Goal: Information Seeking & Learning: Learn about a topic

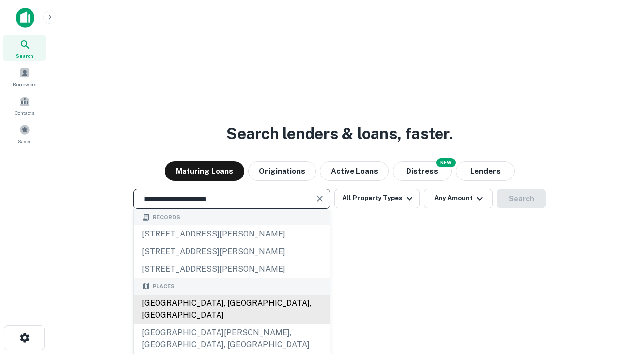
click at [231, 324] on div "Santa Monica, CA, USA" at bounding box center [232, 310] width 196 height 30
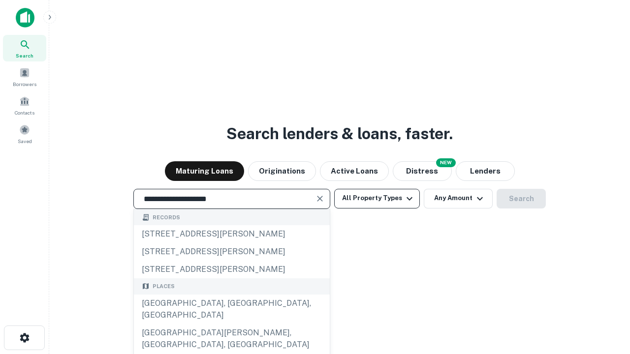
type input "**********"
click at [377, 198] on button "All Property Types" at bounding box center [377, 199] width 86 height 20
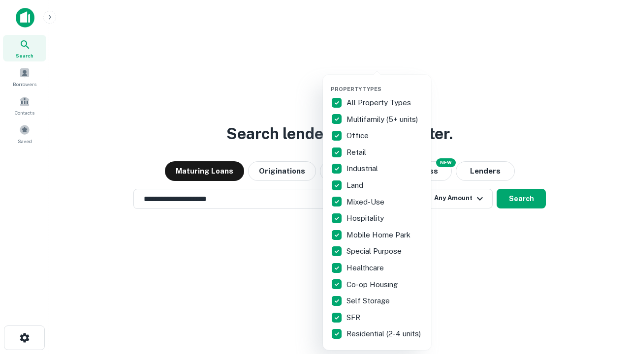
click at [385, 83] on button "button" at bounding box center [385, 83] width 108 height 0
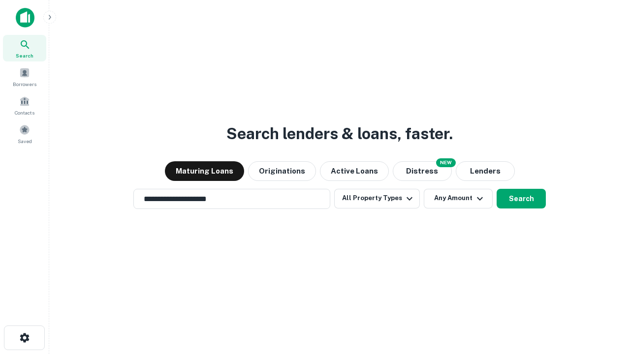
scroll to position [15, 0]
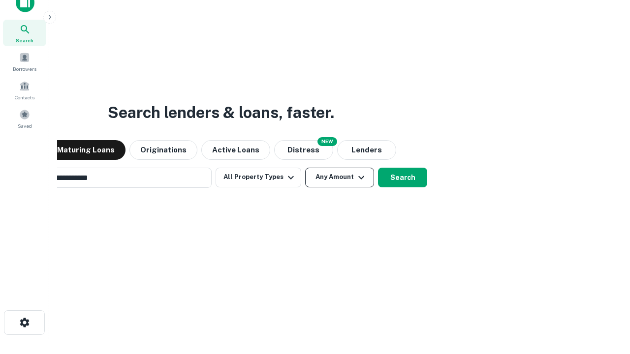
click at [305, 168] on button "Any Amount" at bounding box center [339, 178] width 69 height 20
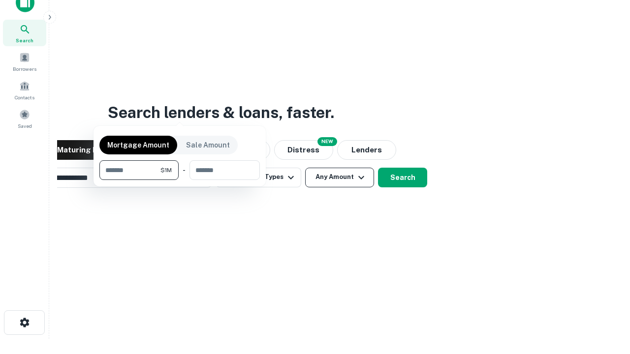
scroll to position [16, 0]
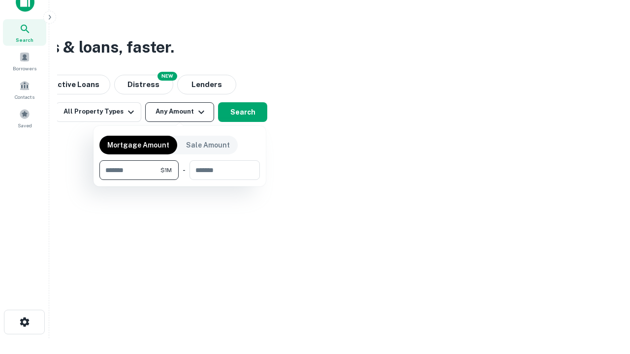
type input "*******"
click at [180, 180] on button "button" at bounding box center [179, 180] width 160 height 0
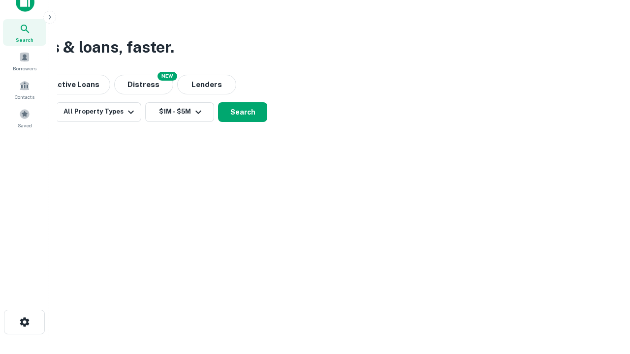
scroll to position [6, 182]
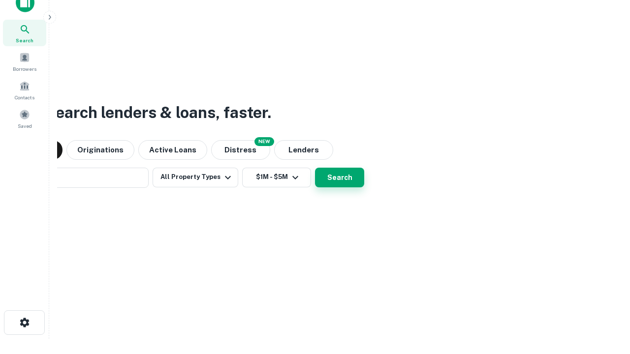
click at [315, 168] on button "Search" at bounding box center [339, 178] width 49 height 20
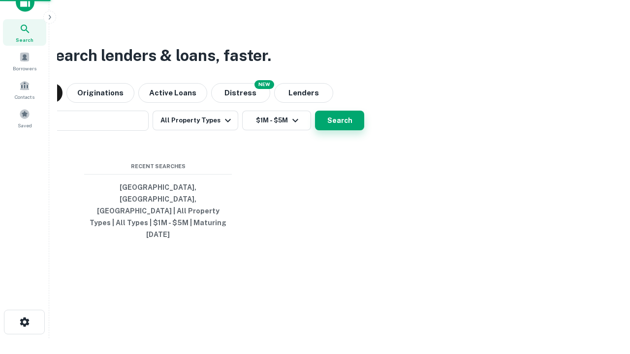
scroll to position [26, 278]
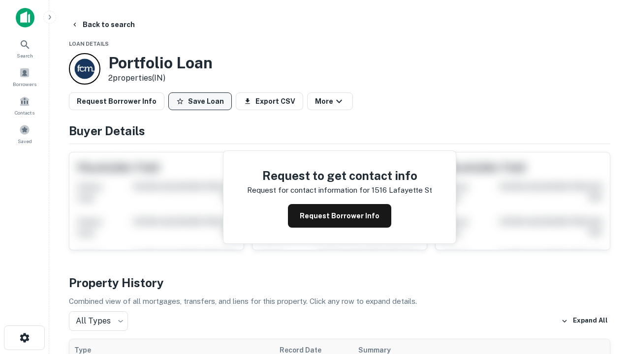
click at [200, 101] on button "Save Loan" at bounding box center [199, 101] width 63 height 18
click at [202, 101] on button "Save Loan" at bounding box center [199, 101] width 63 height 18
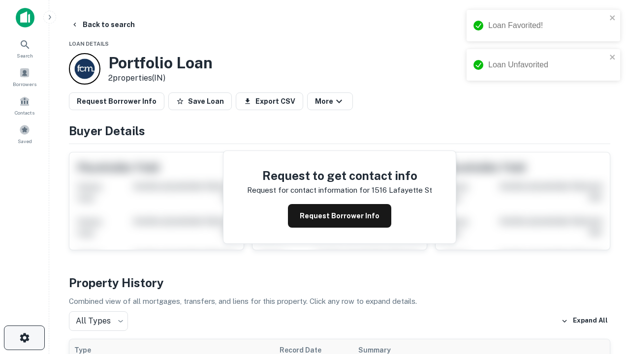
click at [24, 338] on icon "button" at bounding box center [25, 338] width 12 height 12
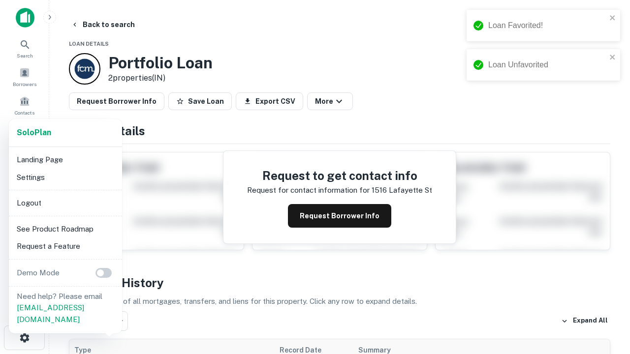
click at [65, 203] on li "Logout" at bounding box center [65, 203] width 105 height 18
